Goal: Task Accomplishment & Management: Manage account settings

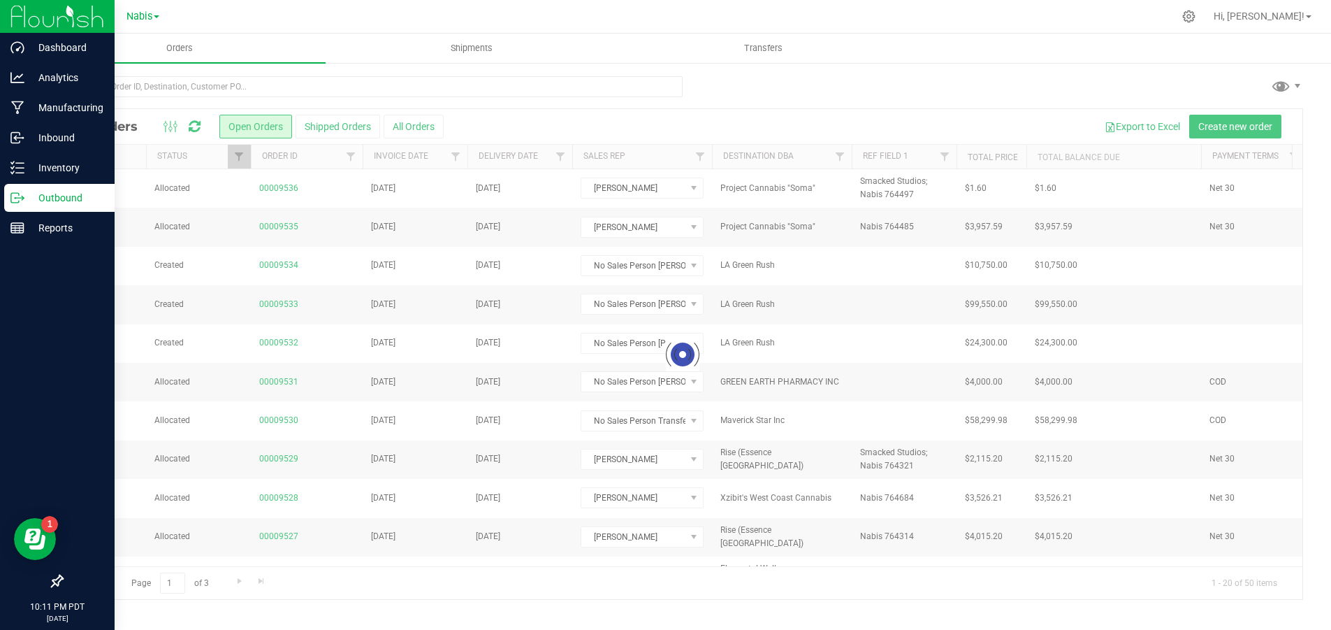
click at [61, 580] on icon at bounding box center [57, 580] width 13 height 13
click at [50, 582] on input "checkbox" at bounding box center [50, 582] width 0 height 0
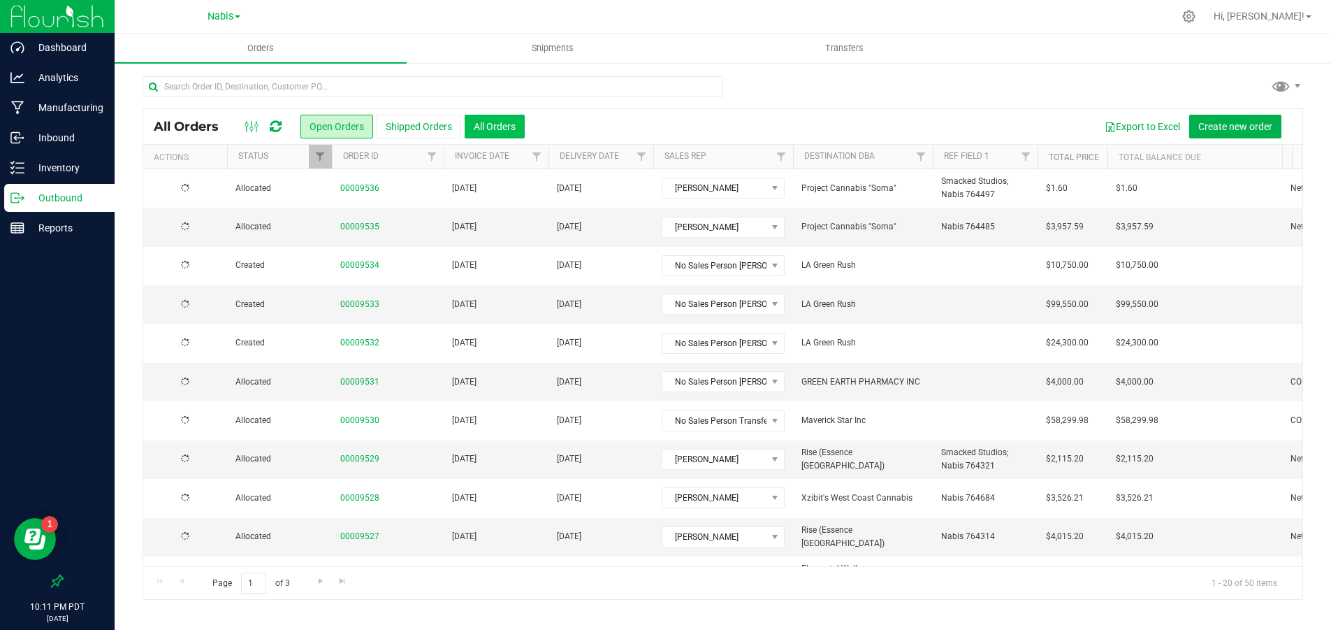
click at [516, 124] on button "All Orders" at bounding box center [495, 127] width 60 height 24
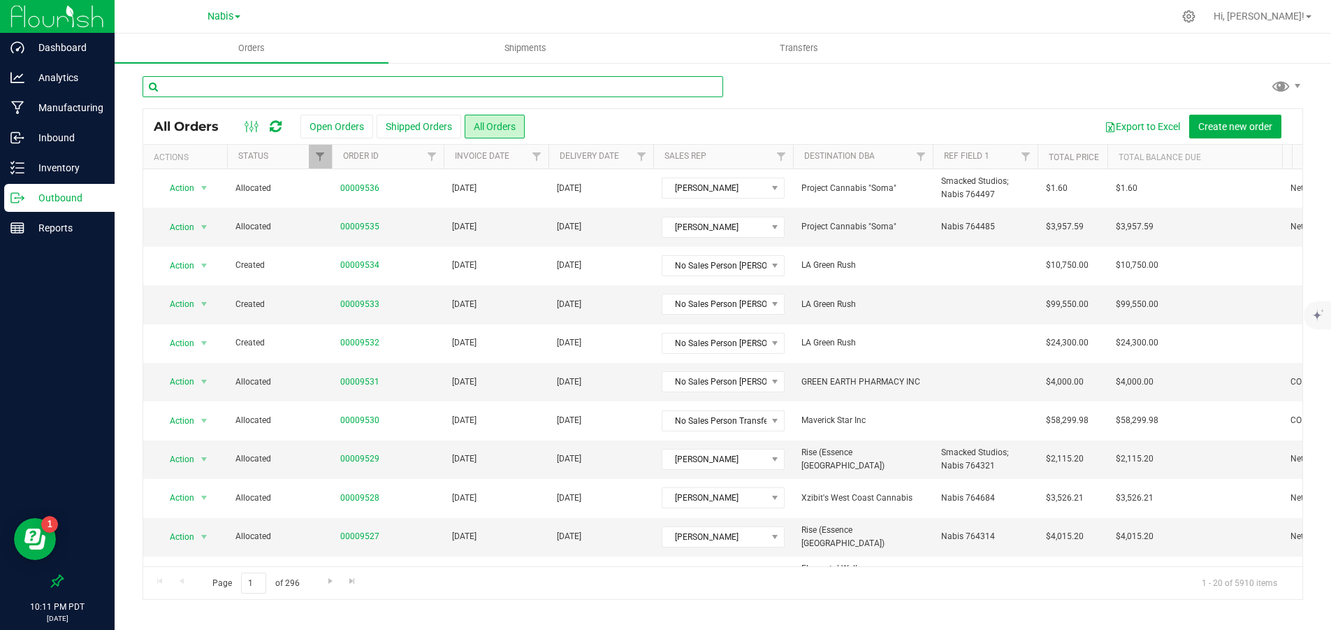
click at [324, 80] on input "text" at bounding box center [433, 86] width 581 height 21
type input "8208"
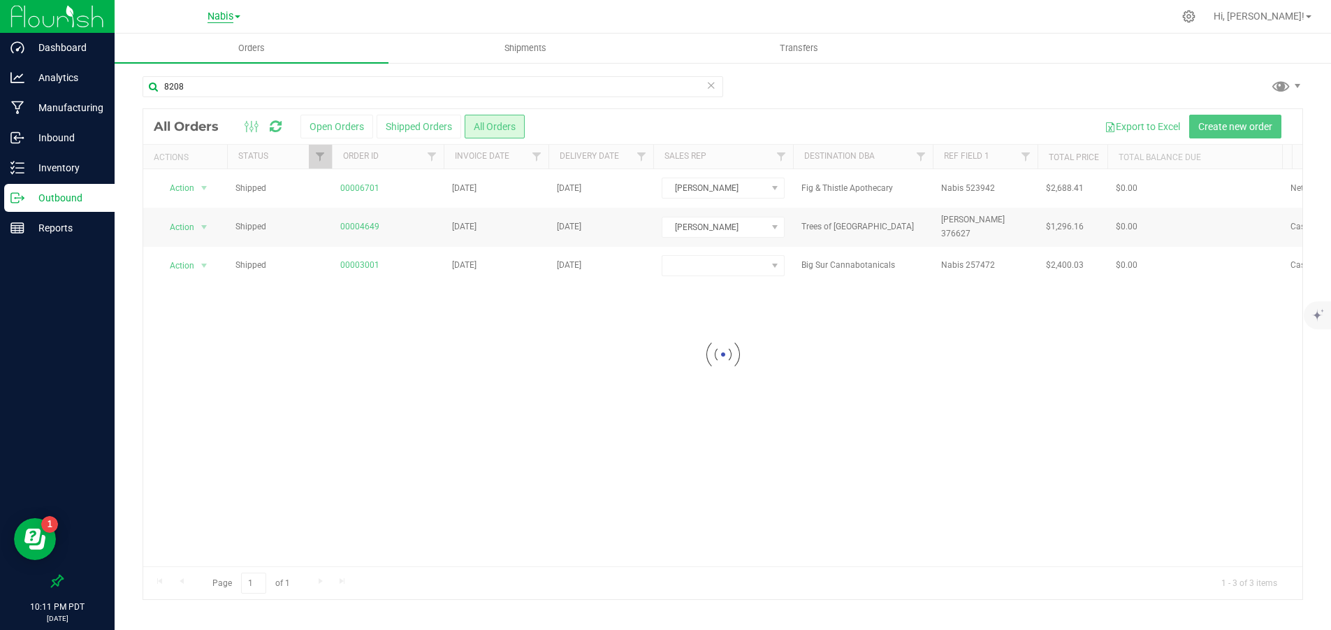
click at [227, 17] on span "Nabis" at bounding box center [221, 16] width 26 height 13
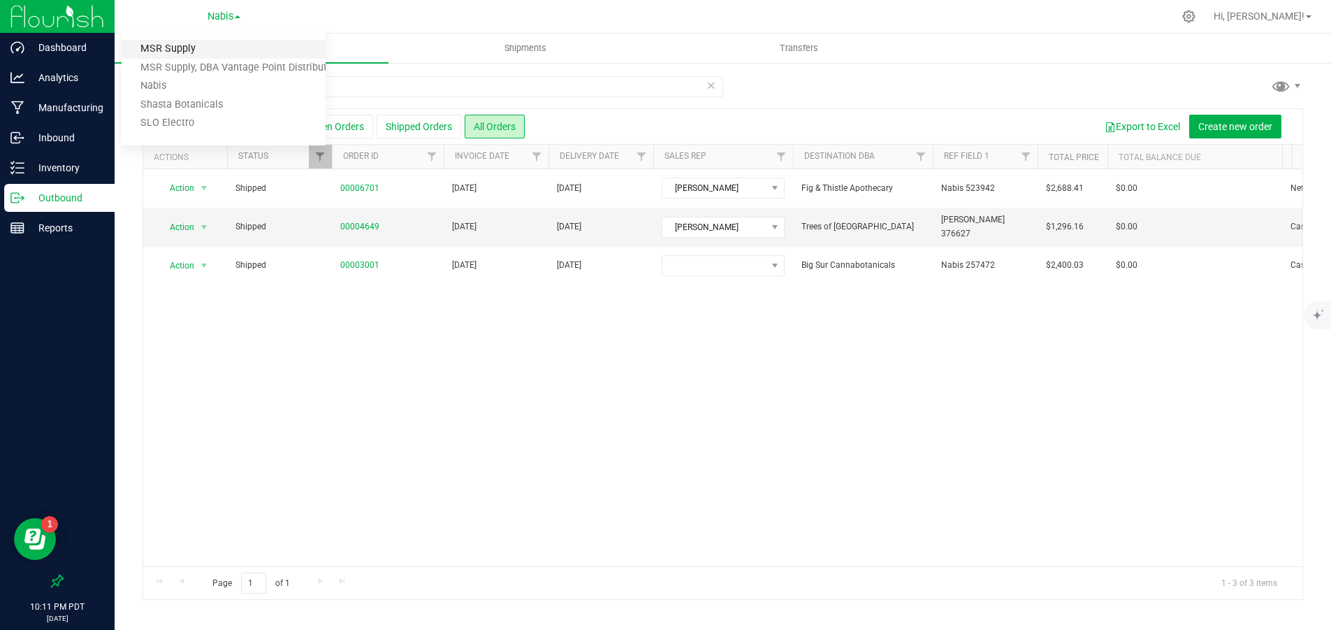
click at [215, 49] on link "MSR Supply" at bounding box center [224, 49] width 204 height 19
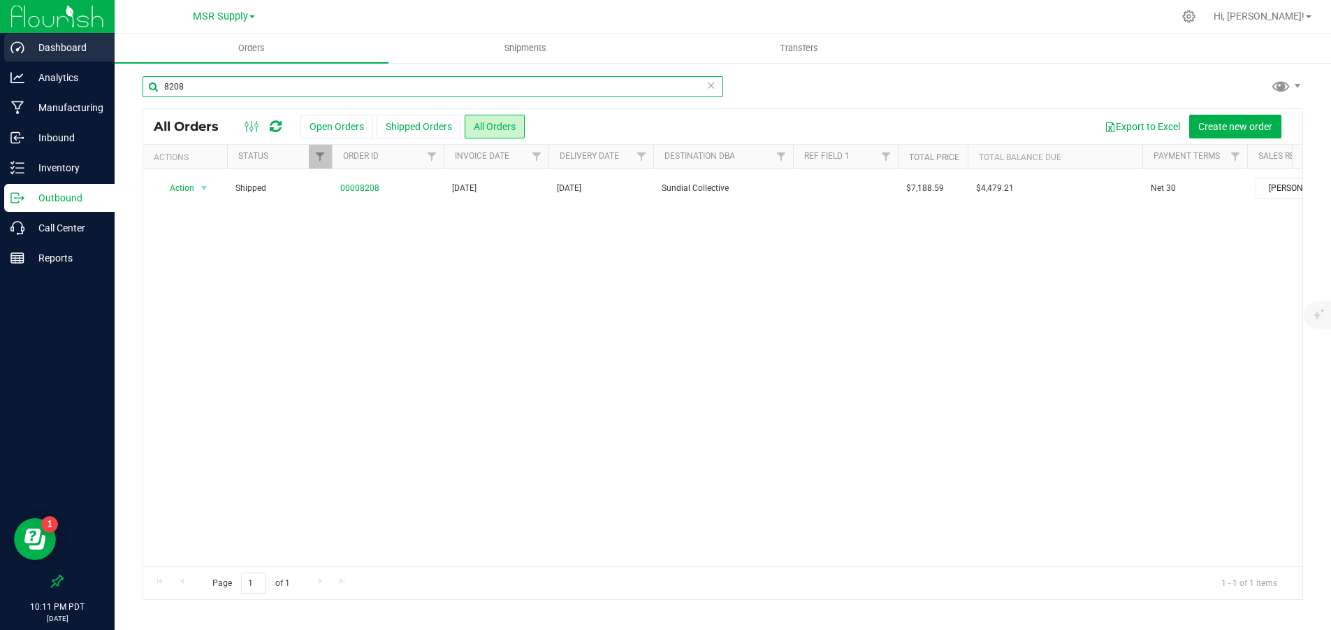
drag, startPoint x: 224, startPoint y: 71, endPoint x: 11, endPoint y: 59, distance: 212.7
click at [11, 59] on div "Dashboard Analytics Manufacturing Inbound Inventory Outbound Call Center Report…" at bounding box center [665, 315] width 1331 height 630
type input "r"
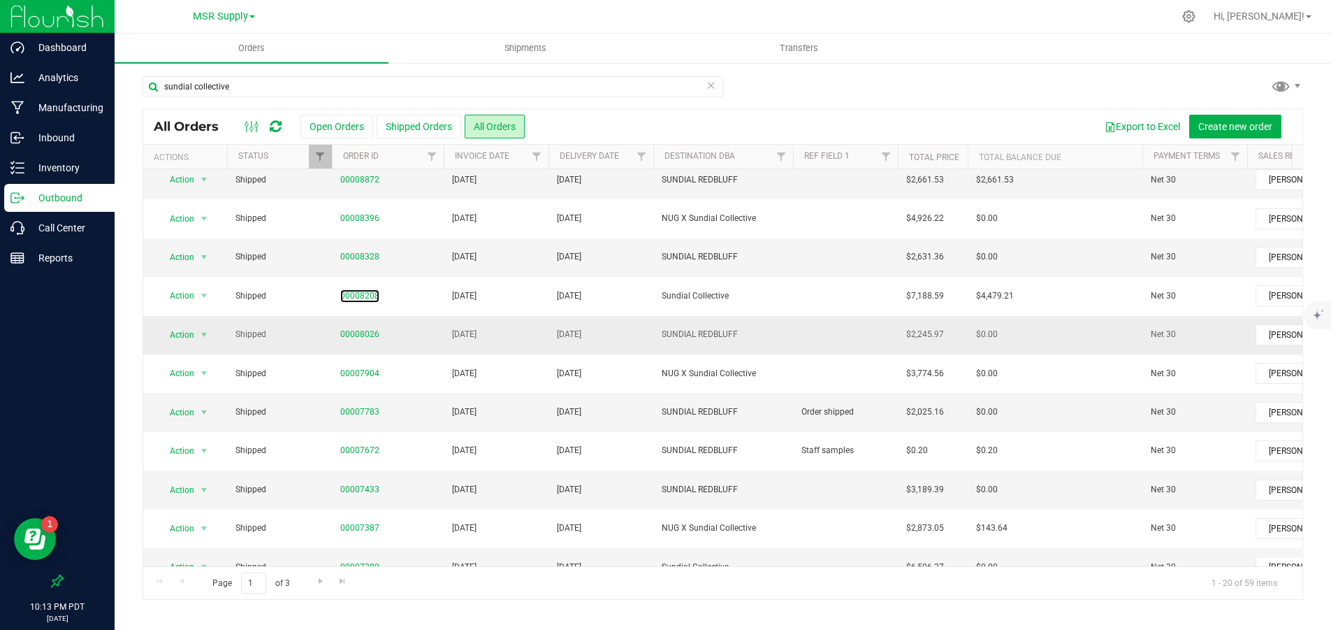
scroll to position [108, 0]
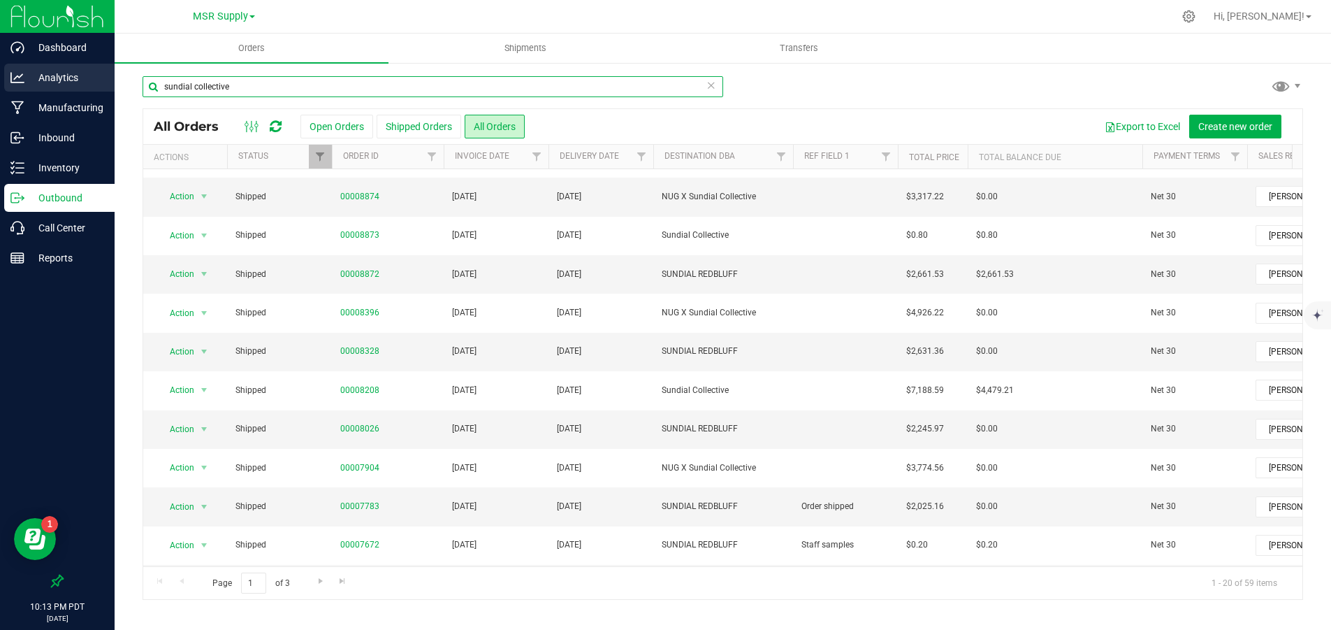
drag, startPoint x: 238, startPoint y: 89, endPoint x: 41, endPoint y: 66, distance: 197.8
click at [44, 48] on div "Dashboard Analytics Manufacturing Inbound Inventory Outbound Call Center Report…" at bounding box center [665, 315] width 1331 height 630
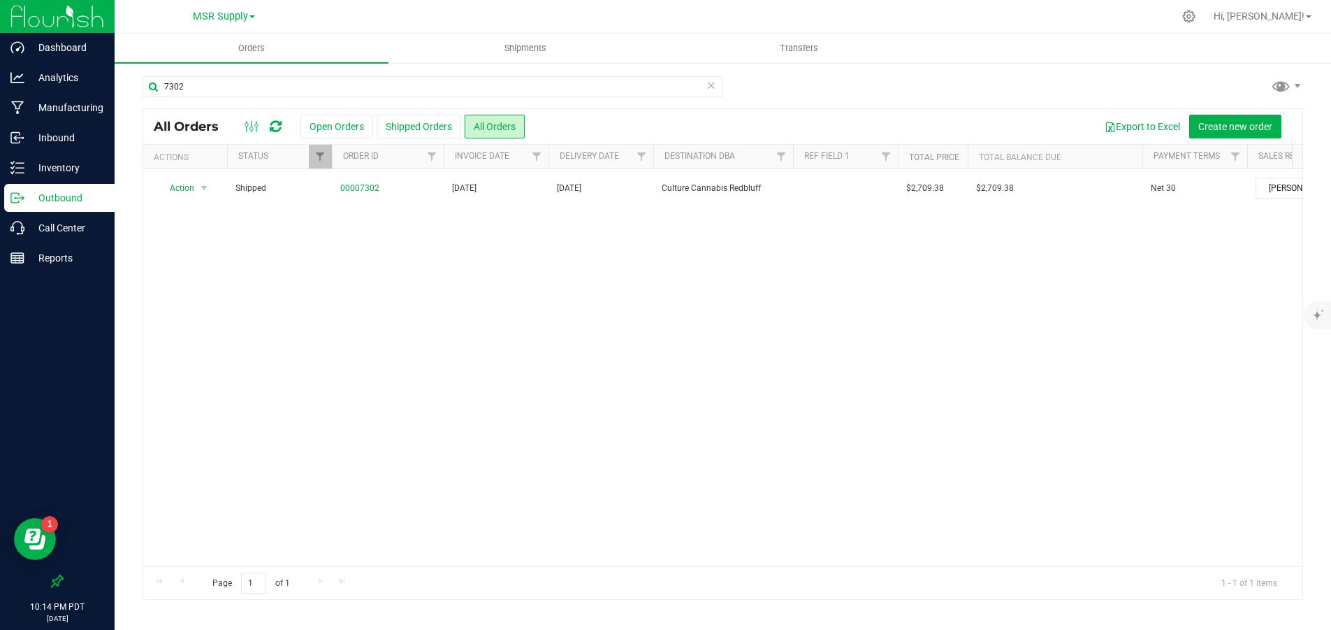
click at [272, 125] on icon at bounding box center [276, 126] width 12 height 14
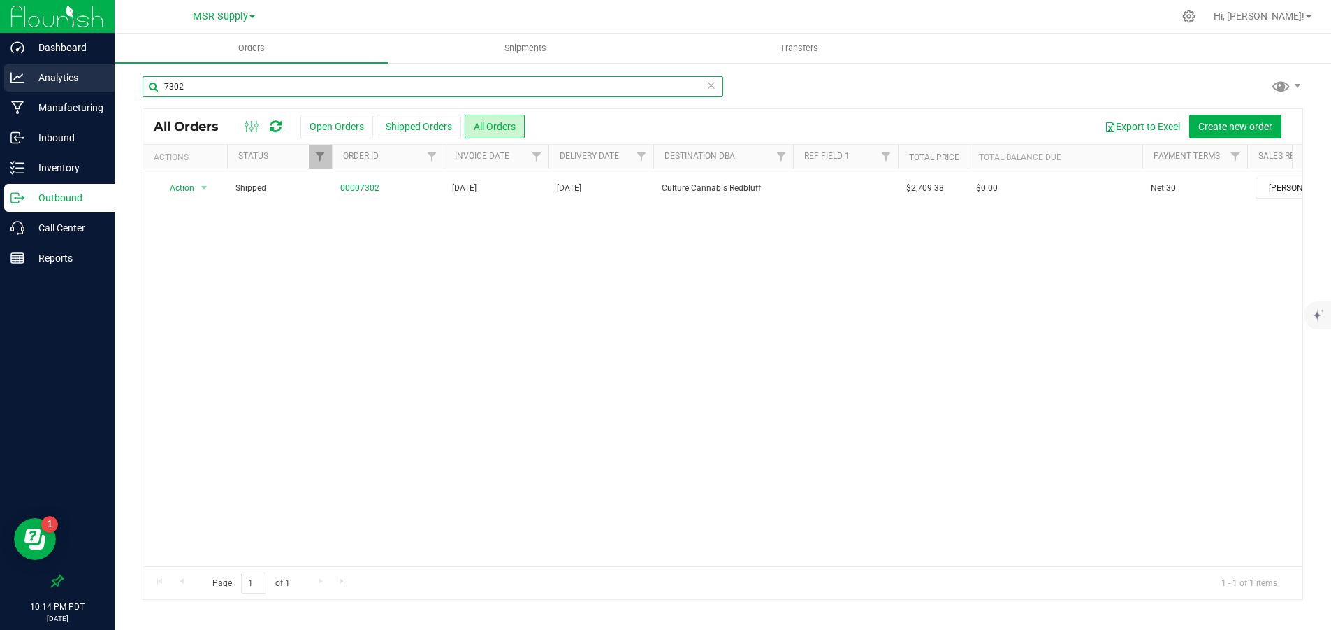
drag, startPoint x: 261, startPoint y: 90, endPoint x: 20, endPoint y: 71, distance: 241.8
click at [20, 71] on div "Dashboard Analytics Manufacturing Inbound Inventory Outbound Call Center Report…" at bounding box center [665, 315] width 1331 height 630
type input "sundial"
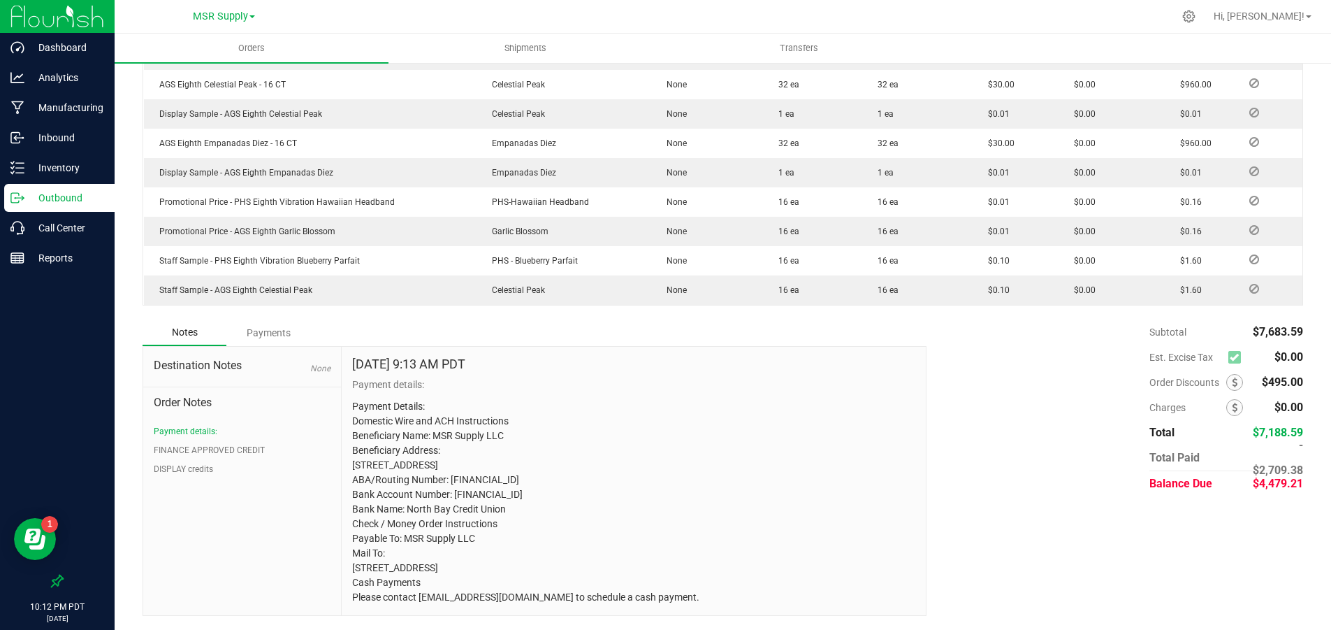
click at [280, 320] on div "Payments" at bounding box center [268, 332] width 84 height 25
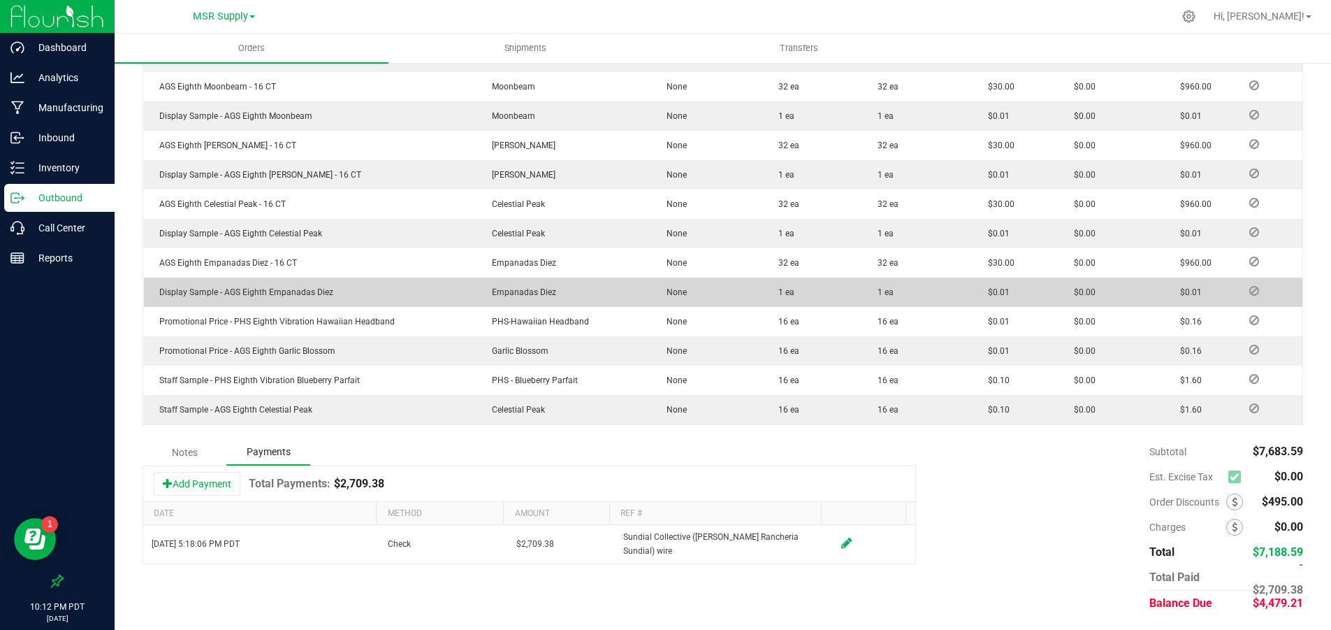
scroll to position [652, 0]
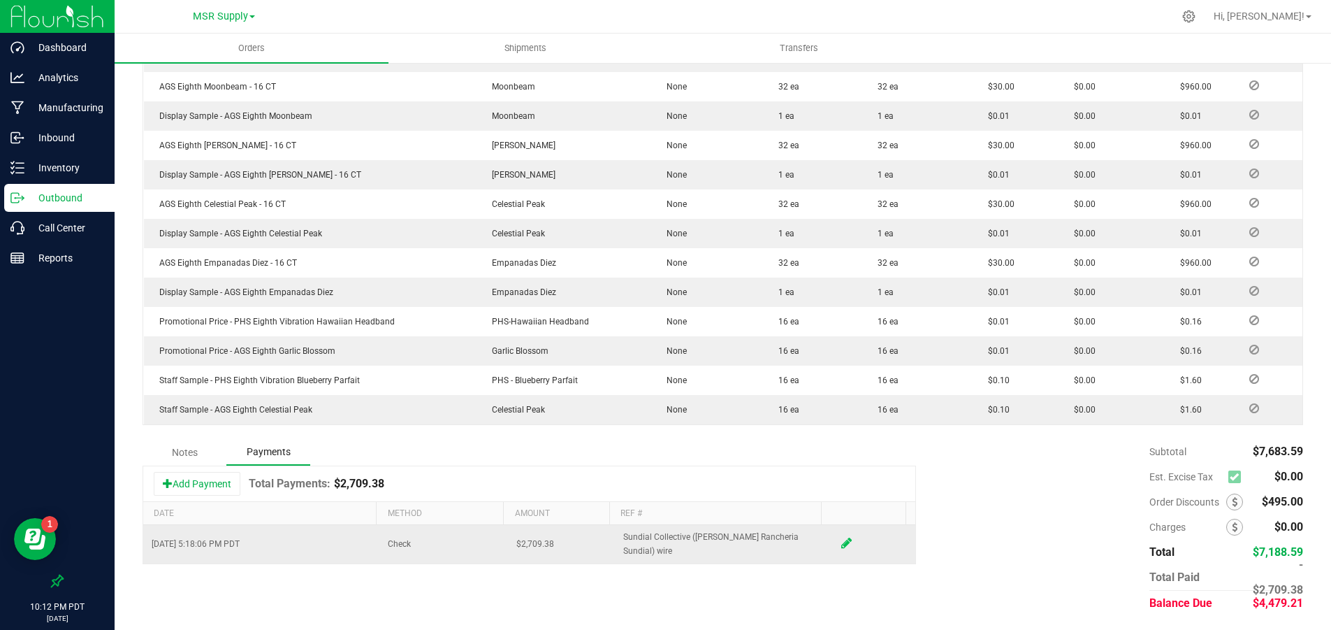
click at [841, 539] on icon at bounding box center [846, 543] width 10 height 13
drag, startPoint x: 551, startPoint y: 539, endPoint x: 412, endPoint y: 533, distance: 139.9
click at [412, 533] on tr "[DATE] 05:18 PM Now Check 2709.38 Sundial Collective ([PERSON_NAME] Rancheria S…" at bounding box center [529, 541] width 772 height 32
drag, startPoint x: 562, startPoint y: 539, endPoint x: 459, endPoint y: 532, distance: 103.0
click at [459, 532] on tr "[DATE] 05:18 PM Now Check 2709.38 Sundial Collective ([PERSON_NAME] Rancheria S…" at bounding box center [529, 541] width 772 height 32
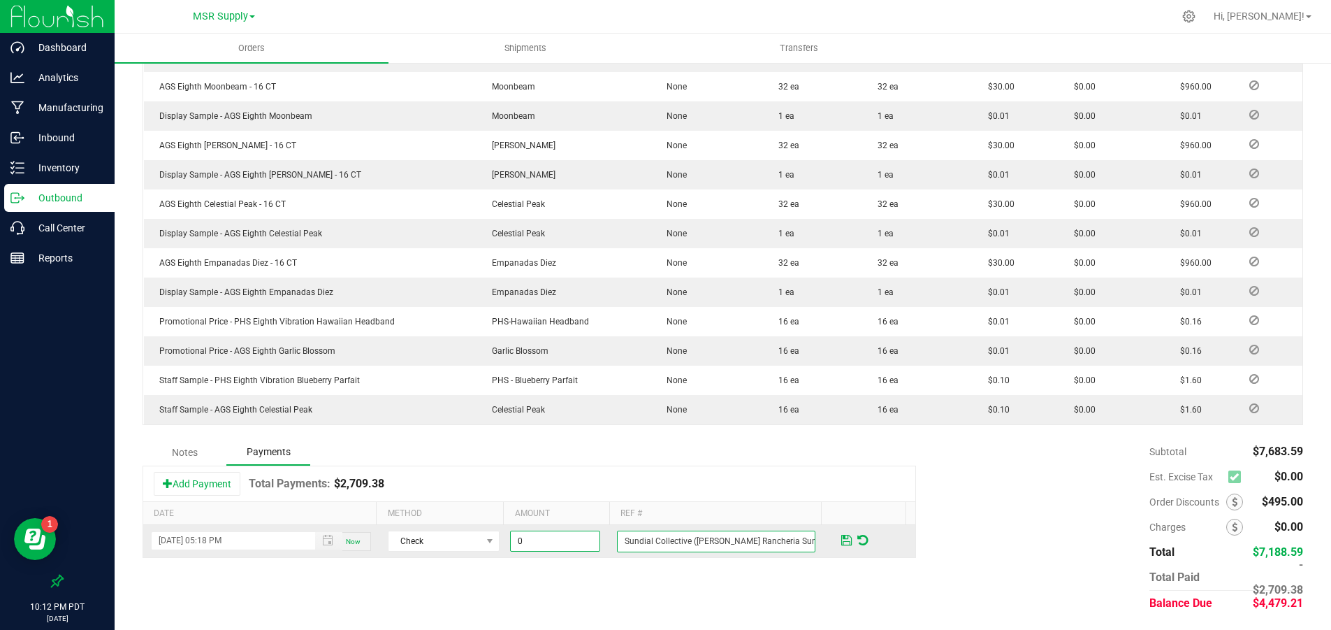
type input "$0.00"
click at [627, 540] on input "Sundial Collective ([PERSON_NAME] Rancheria Sundial) wire" at bounding box center [716, 541] width 198 height 22
drag, startPoint x: 703, startPoint y: 545, endPoint x: 537, endPoint y: 548, distance: 166.3
click at [537, 548] on tr "[DATE] 05:18 PM Now Check $0.00 Sundial Collective ([PERSON_NAME] Rancheria Sun…" at bounding box center [529, 541] width 772 height 32
type input "e"
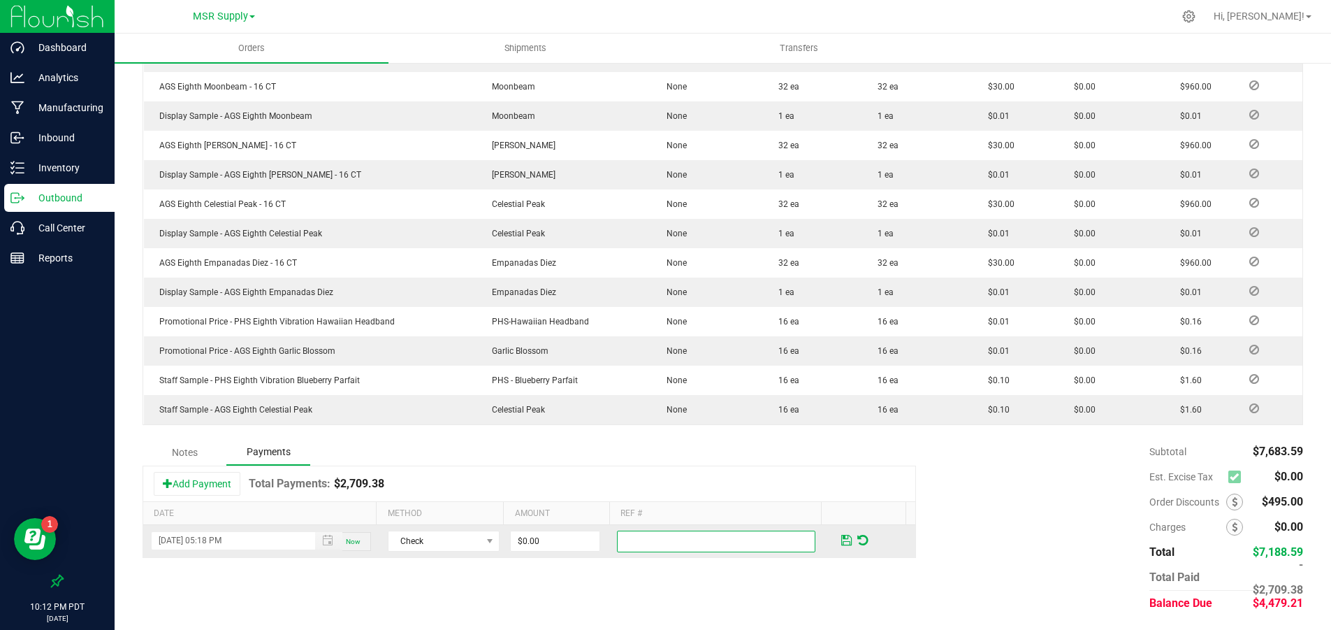
type input "p"
type input "Pmt moved from #8208 to #7302"
click at [841, 542] on span at bounding box center [846, 540] width 10 height 13
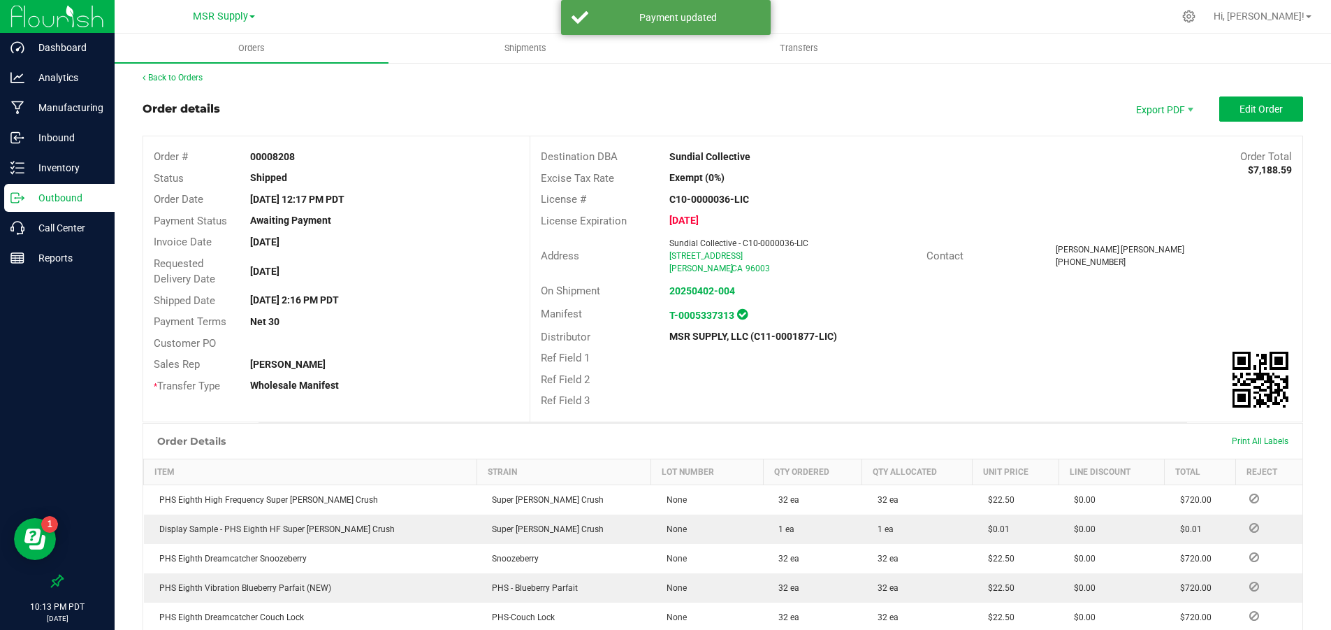
scroll to position [0, 0]
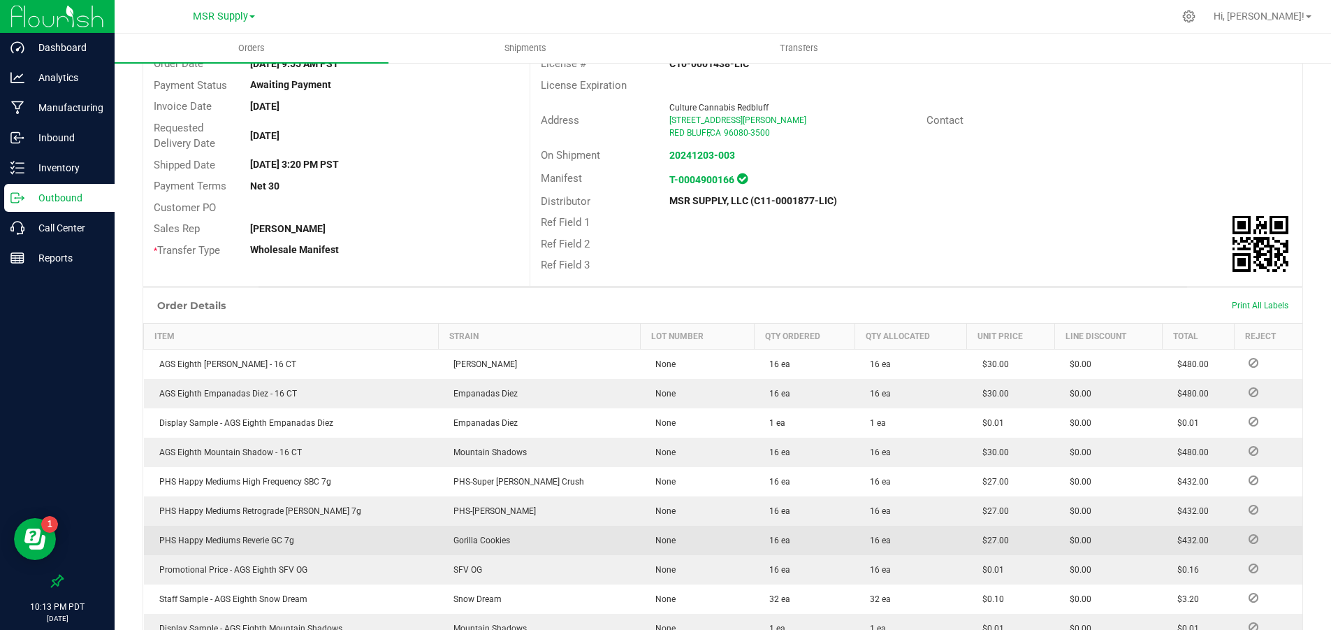
scroll to position [419, 0]
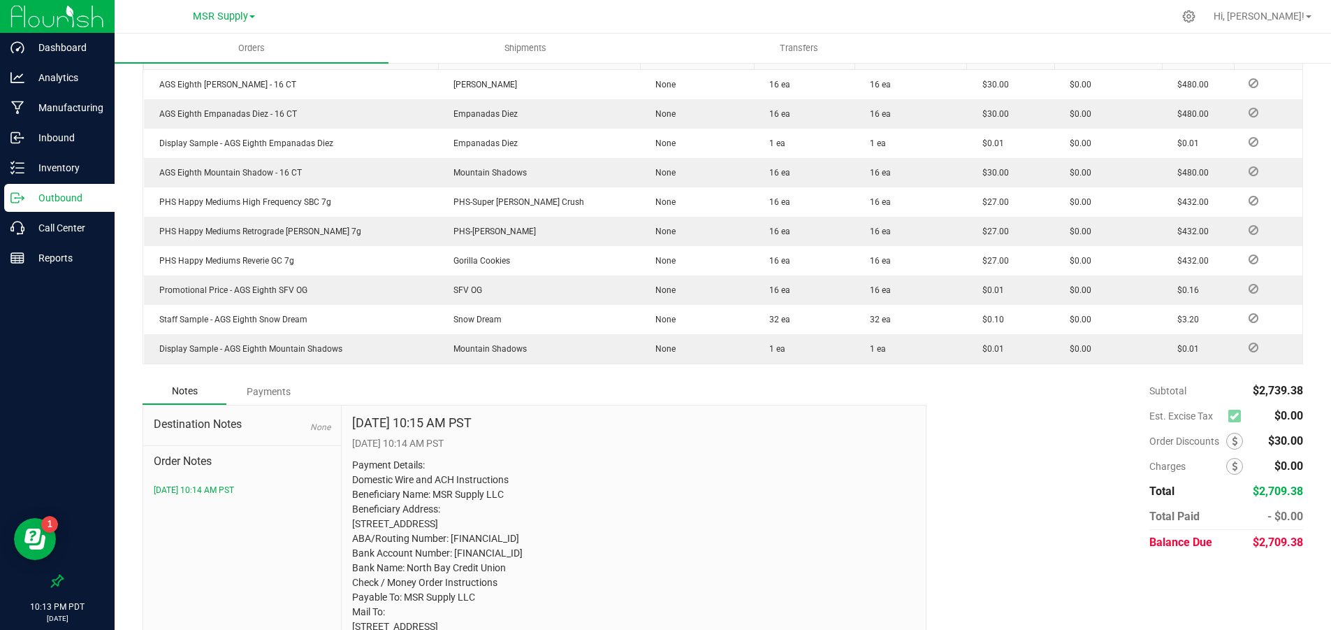
click at [270, 389] on div "Payments" at bounding box center [268, 391] width 84 height 25
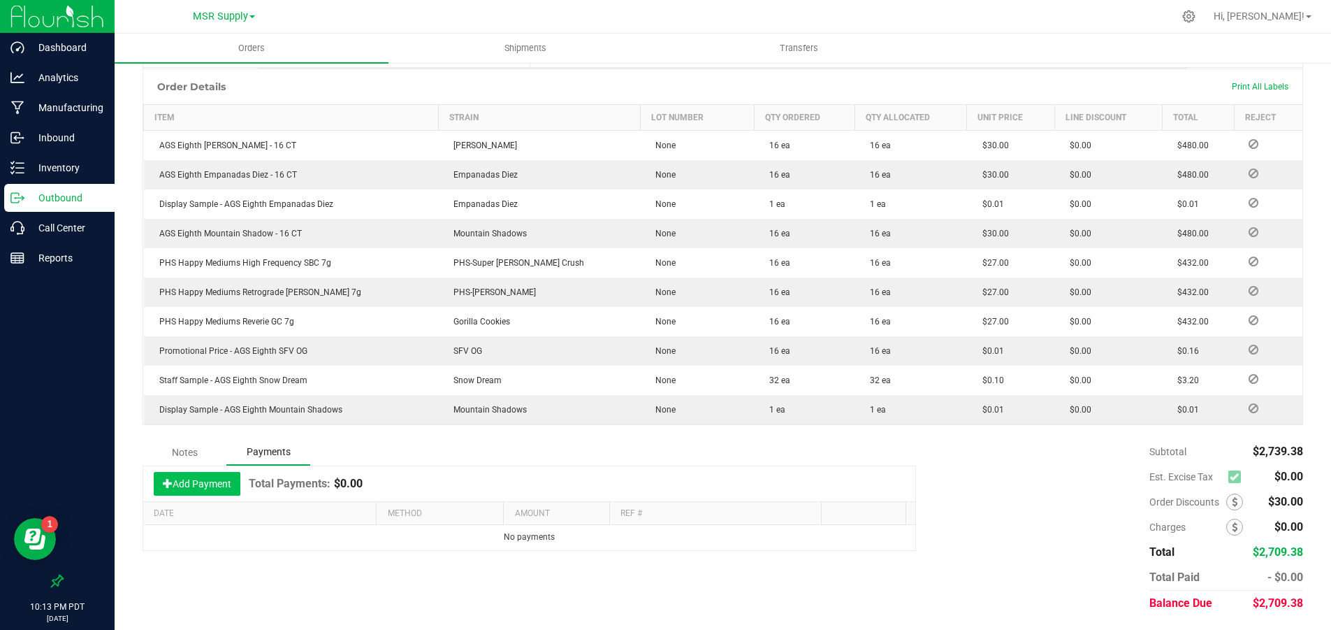
click at [236, 481] on button "Add Payment" at bounding box center [197, 484] width 87 height 24
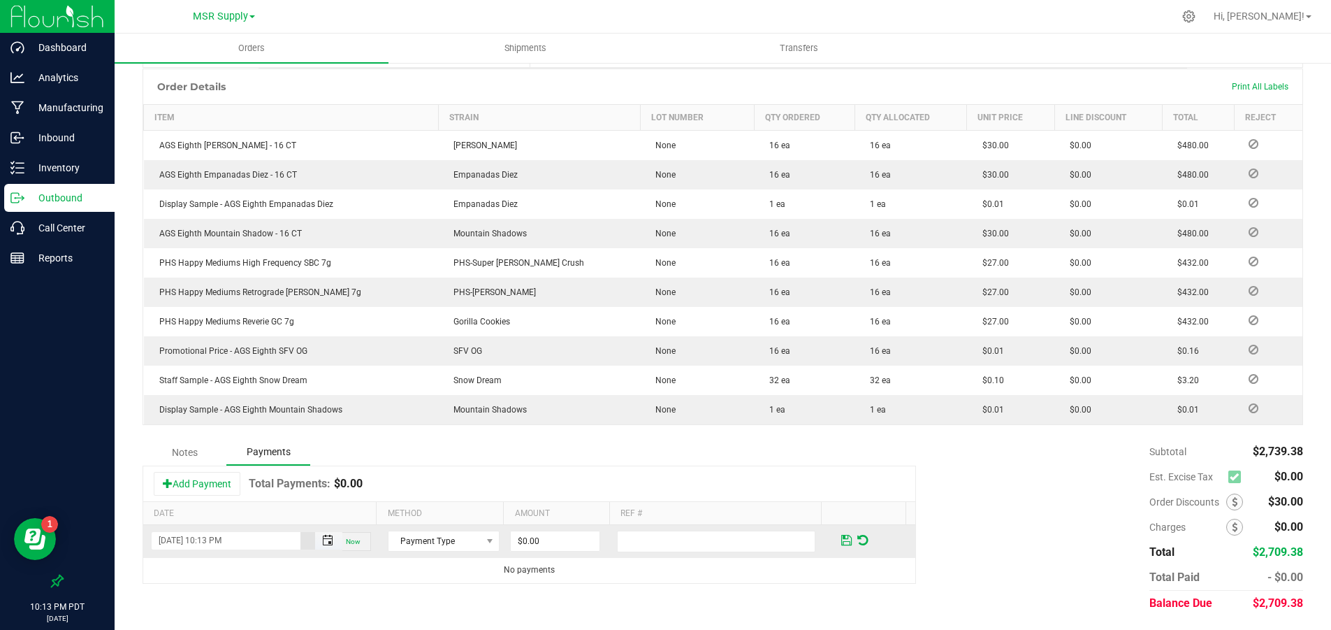
click at [322, 539] on span "Toggle popup" at bounding box center [327, 540] width 11 height 11
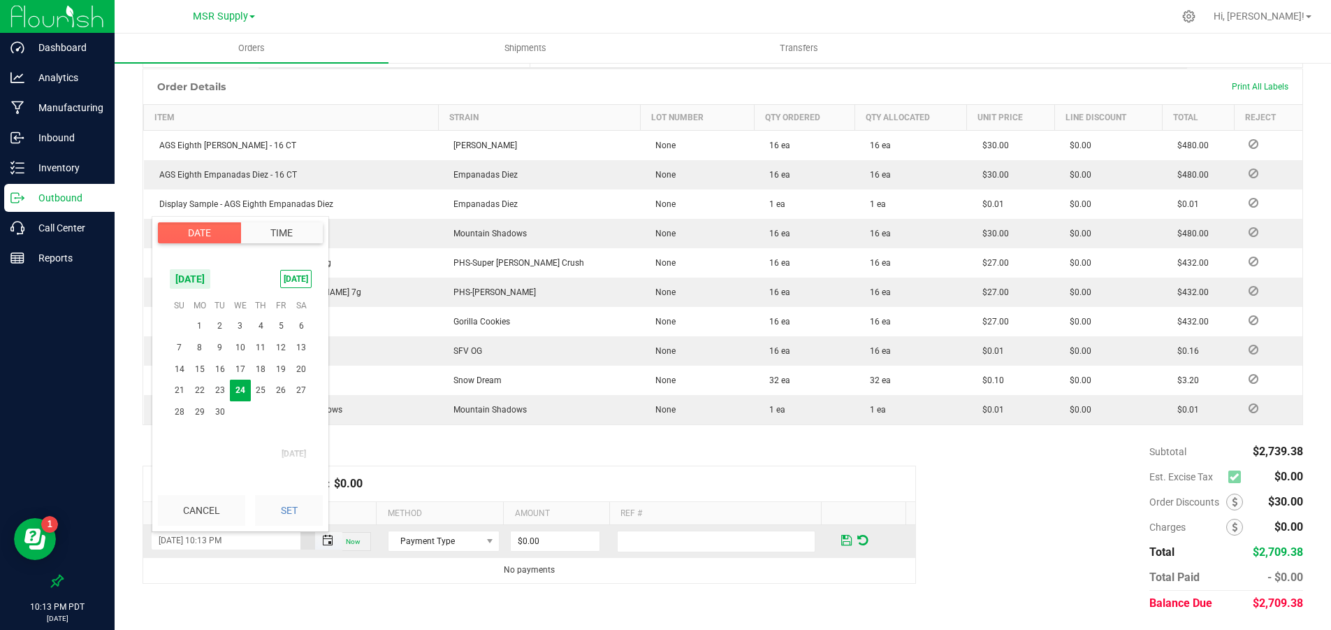
scroll to position [0, 0]
click at [211, 281] on span "September 2025" at bounding box center [190, 278] width 42 height 21
click at [244, 349] on span "Aug" at bounding box center [240, 338] width 29 height 29
click at [286, 370] on tr "10 11 12 13 14 15 16" at bounding box center [240, 370] width 143 height 22
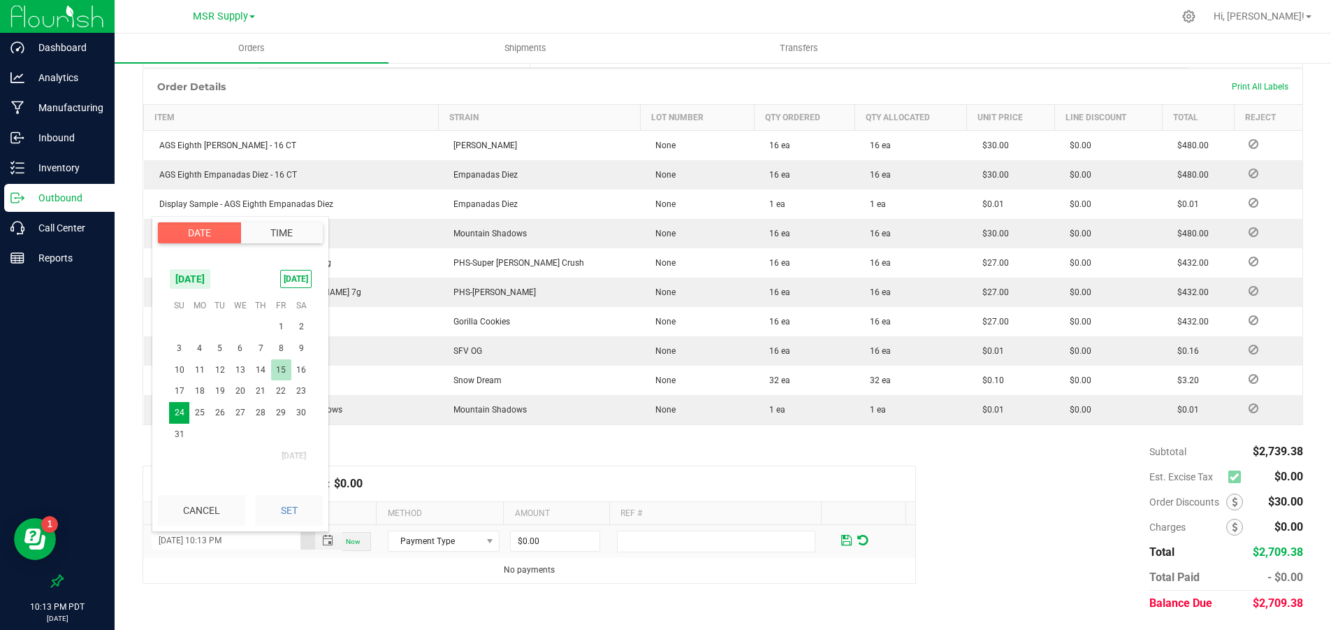
click at [280, 369] on span "15" at bounding box center [281, 370] width 20 height 22
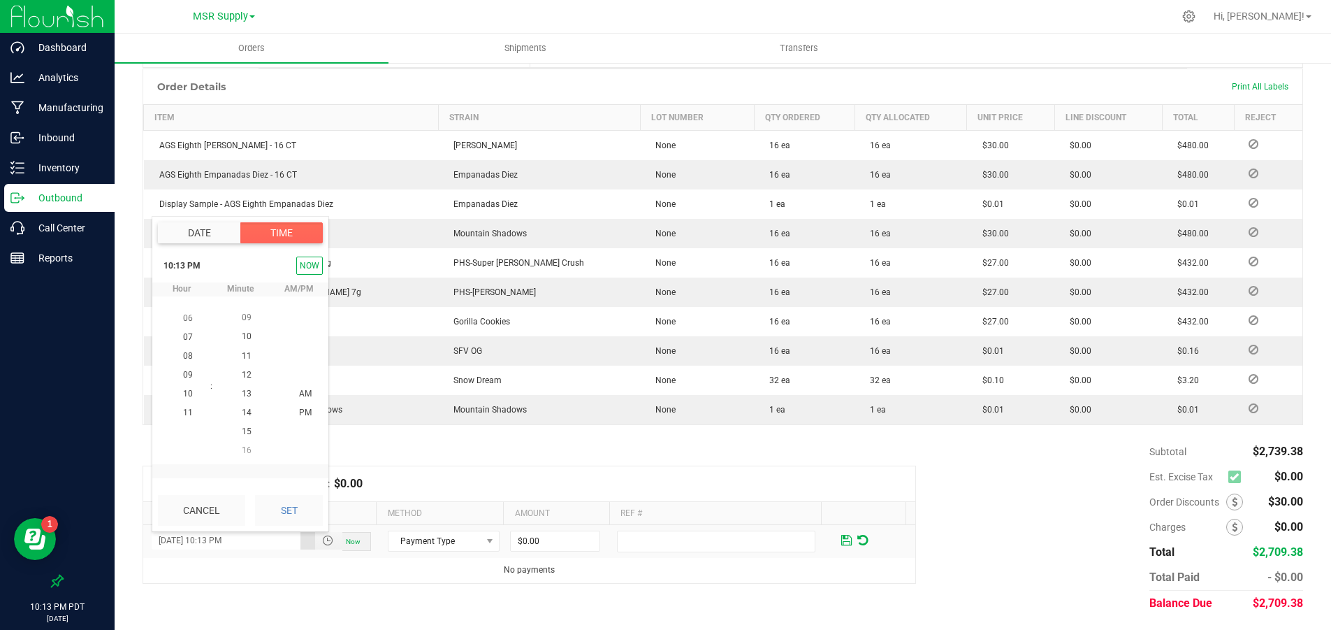
scroll to position [19, 0]
click at [300, 503] on button "Set" at bounding box center [289, 510] width 68 height 31
type input "08/15/2025 10:13 PM"
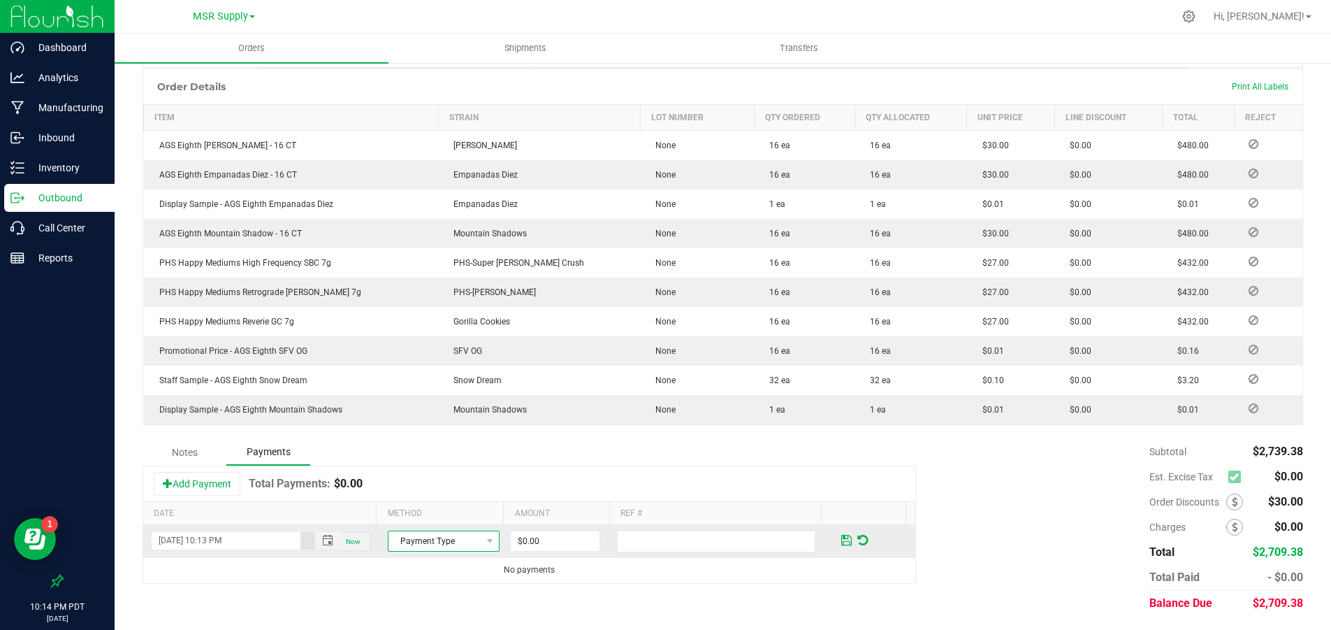
click at [419, 538] on span "Payment Type" at bounding box center [434, 541] width 93 height 20
click at [430, 476] on li "ACH & Bank Transfer" at bounding box center [437, 479] width 108 height 20
click at [560, 537] on input "0" at bounding box center [555, 541] width 89 height 20
type input "$2,709.38"
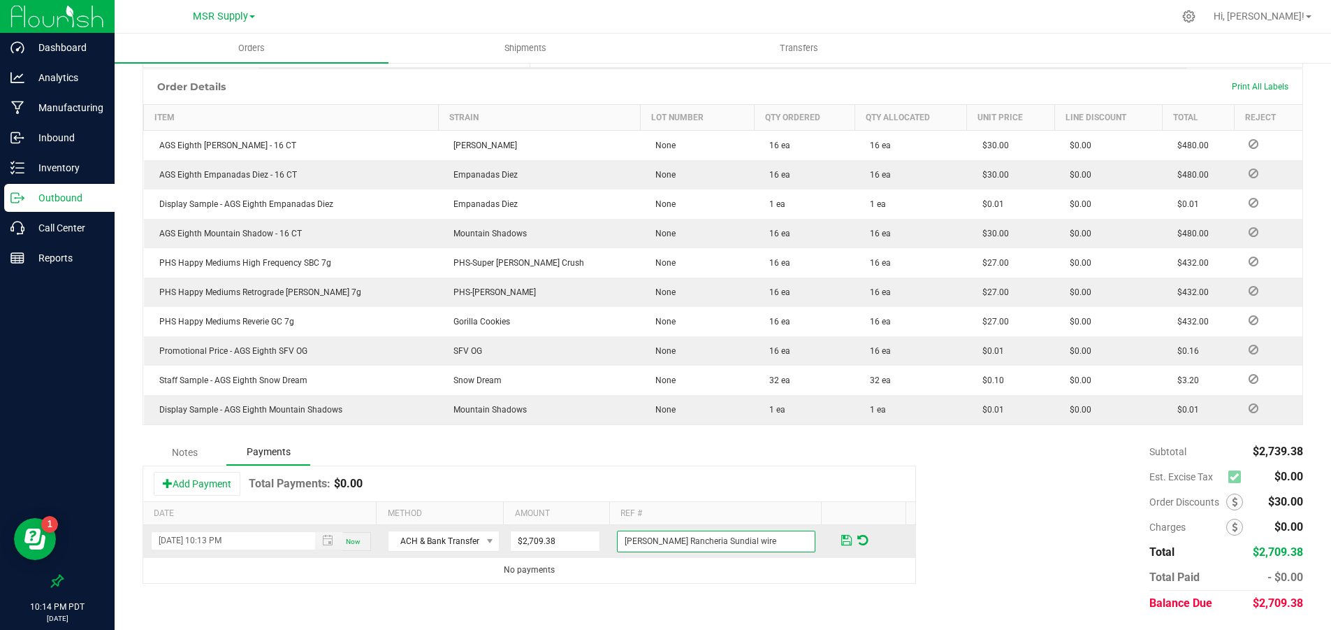
type input "Redding Rancheria Sundial wire"
click at [841, 540] on span at bounding box center [846, 540] width 10 height 13
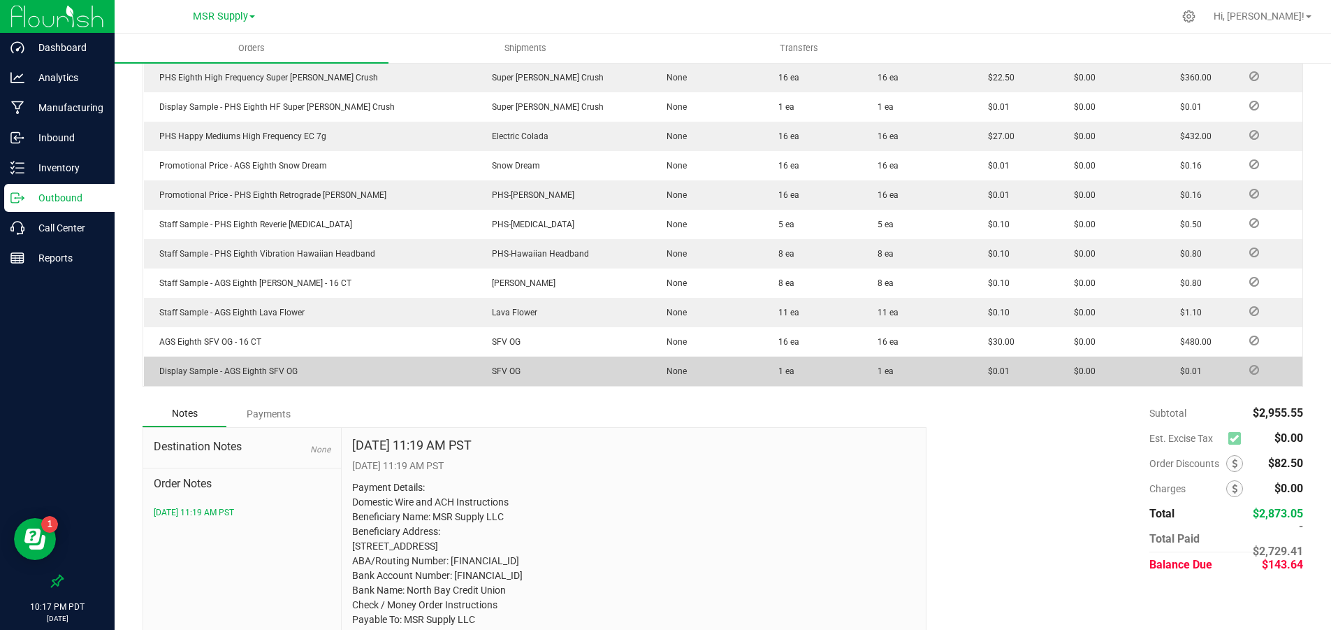
scroll to position [757, 0]
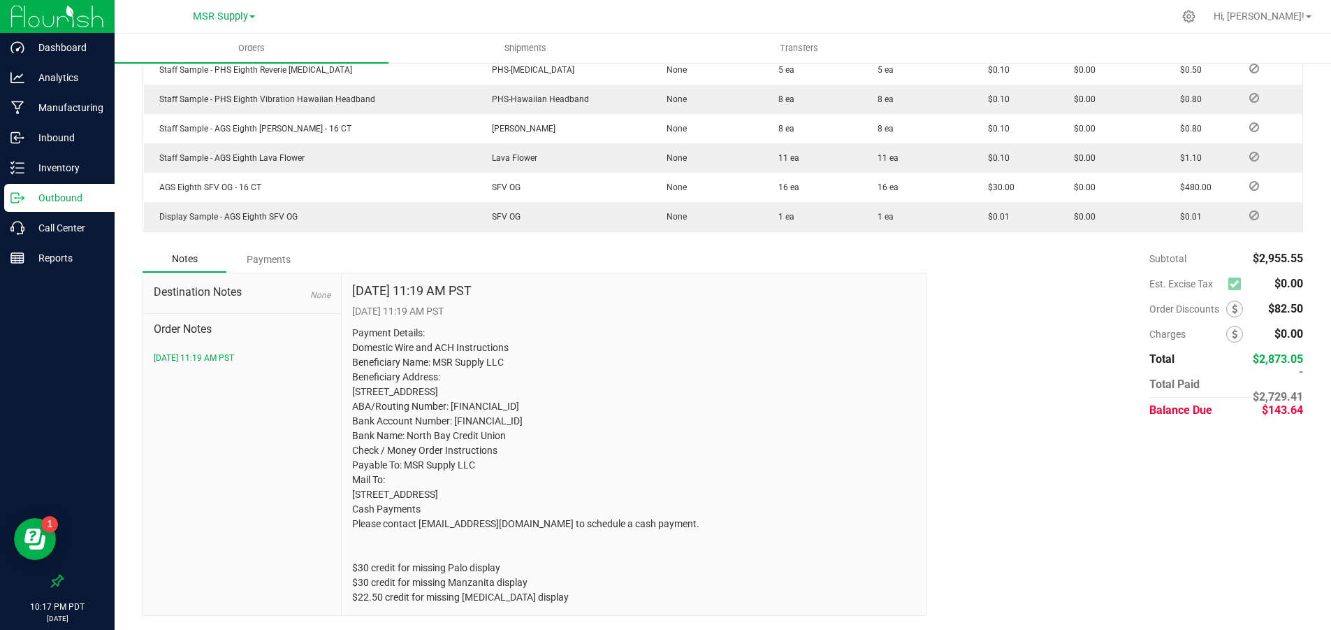
click at [274, 247] on div "Payments" at bounding box center [268, 259] width 84 height 25
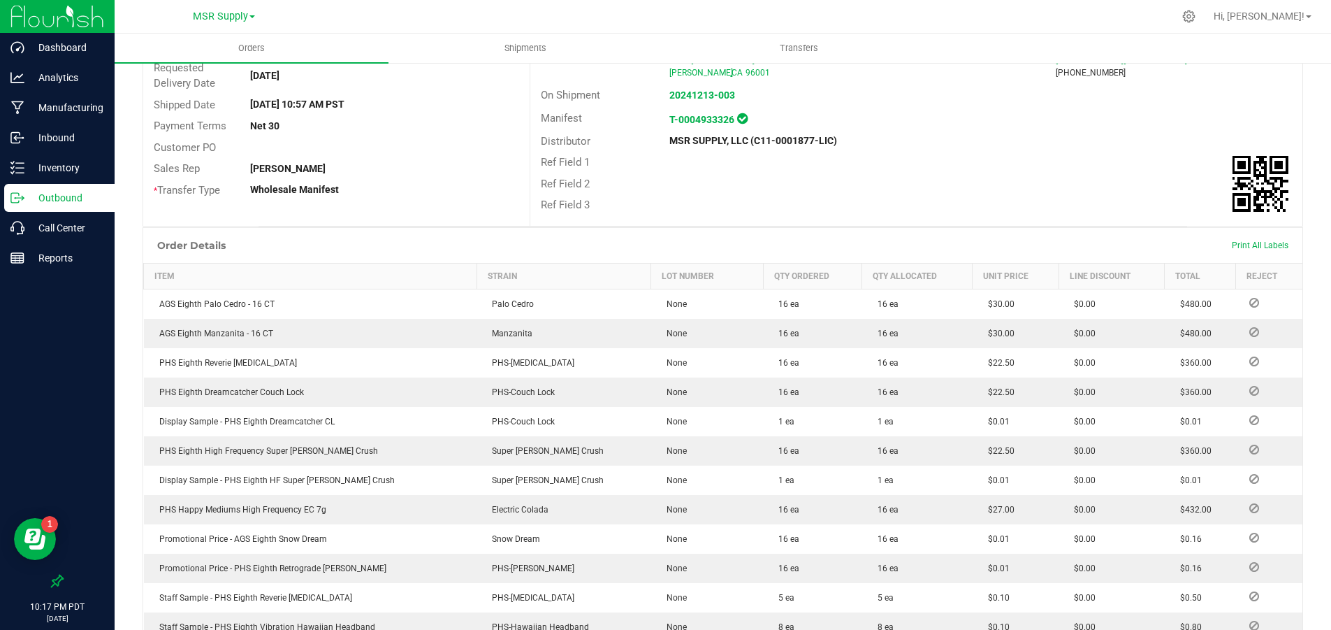
scroll to position [185, 0]
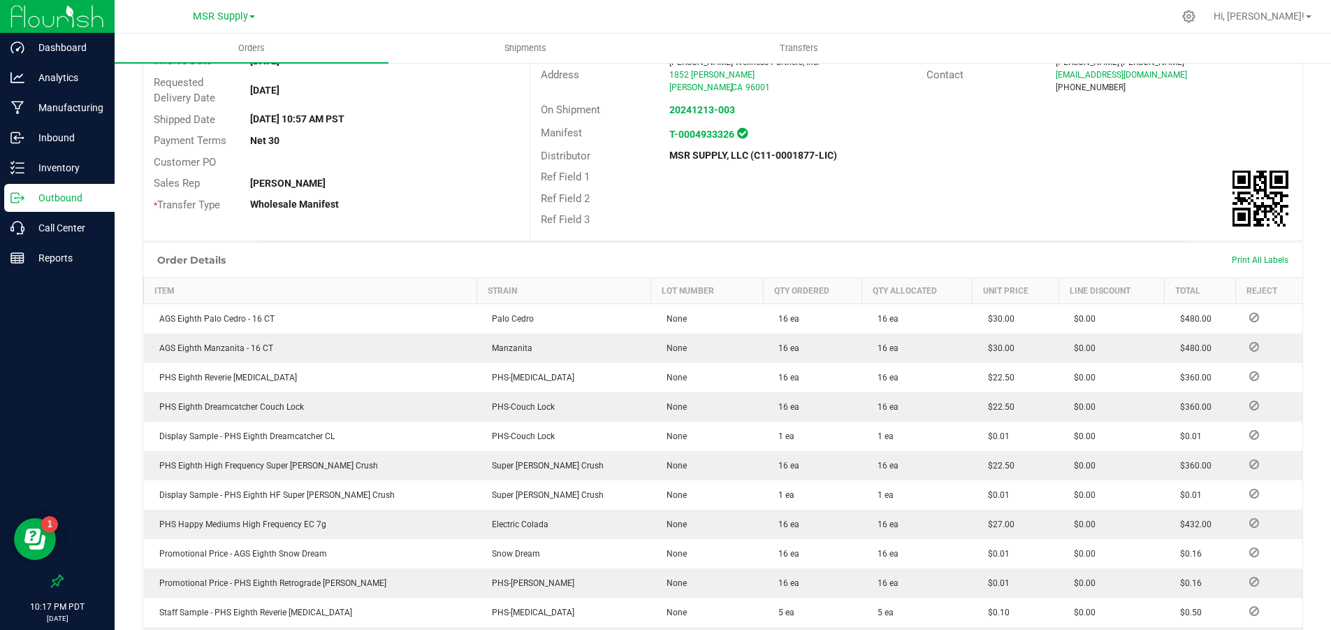
click at [87, 203] on p "Outbound" at bounding box center [66, 197] width 84 height 17
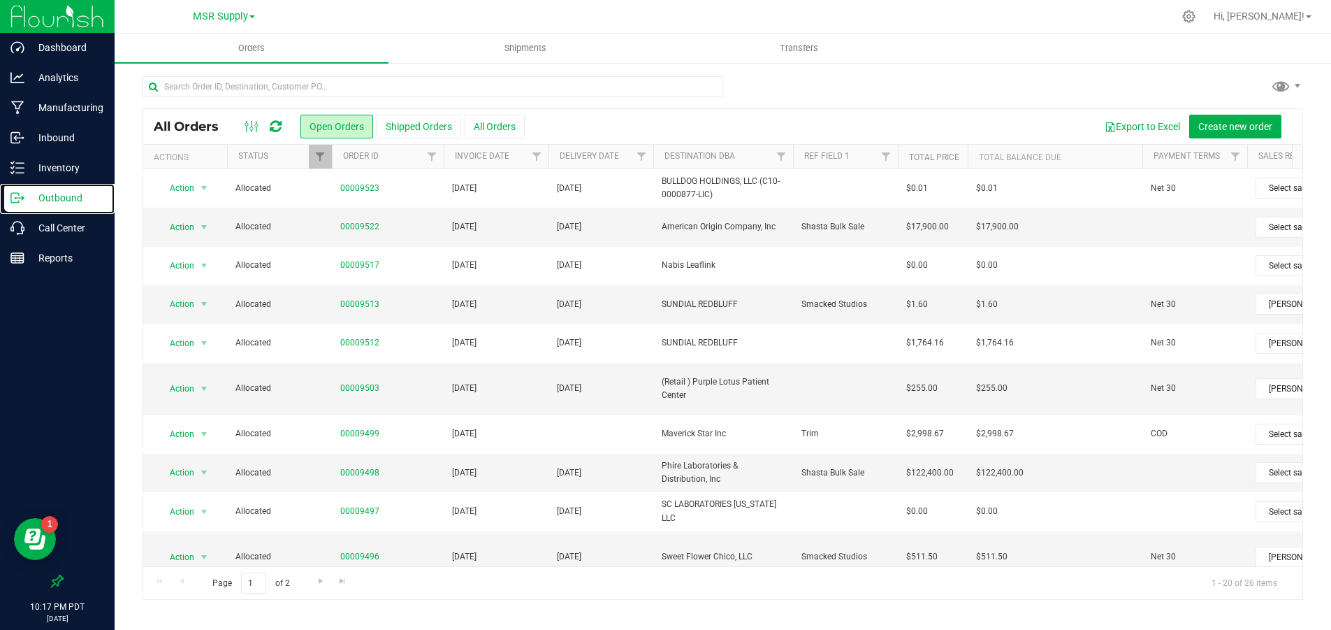
scroll to position [387, 0]
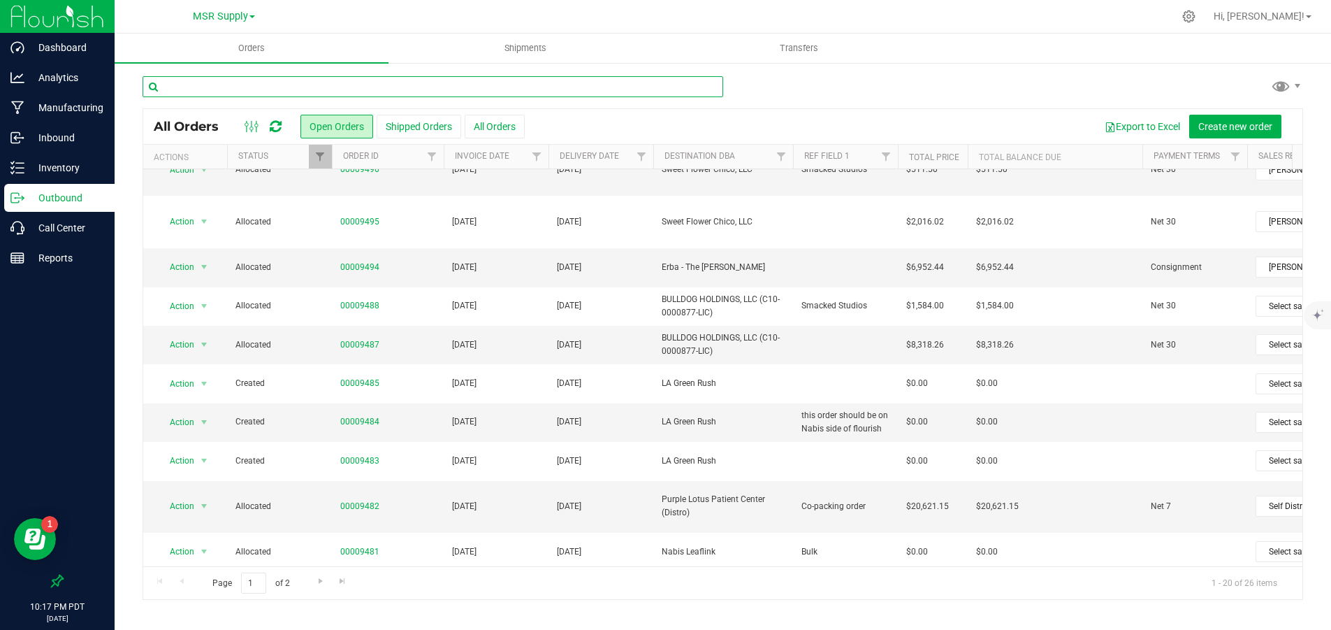
click at [503, 93] on input "text" at bounding box center [433, 86] width 581 height 21
type input "sundial"
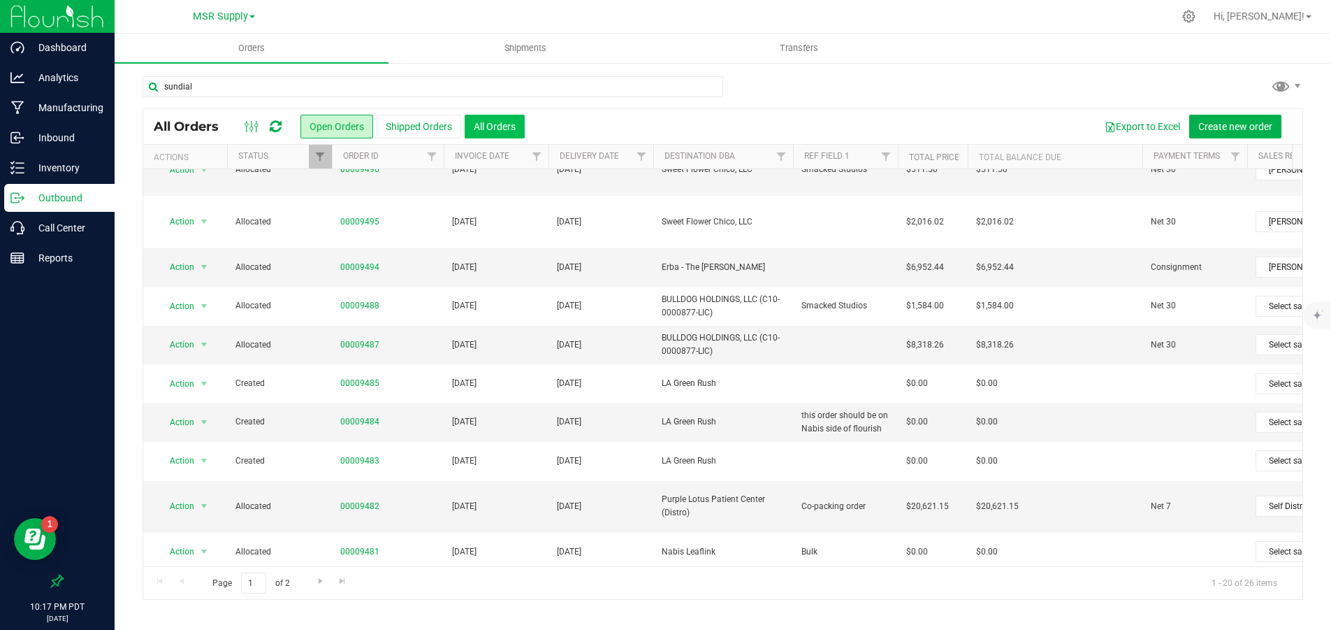
click at [495, 124] on button "All Orders" at bounding box center [495, 127] width 60 height 24
